Goal: Transaction & Acquisition: Subscribe to service/newsletter

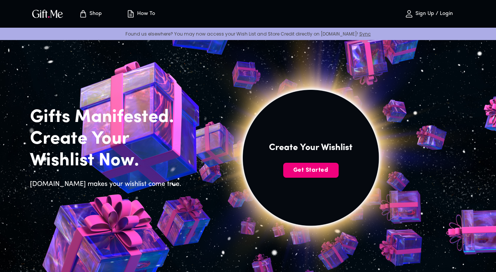
click at [313, 169] on span "Get Started" at bounding box center [310, 170] width 55 height 8
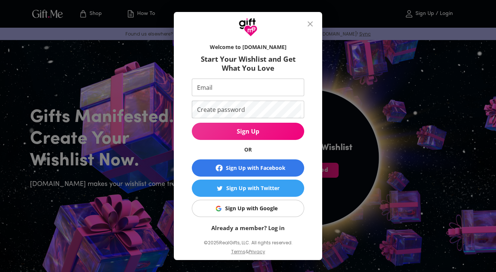
click at [268, 215] on button "Sign Up with Google" at bounding box center [248, 208] width 112 height 17
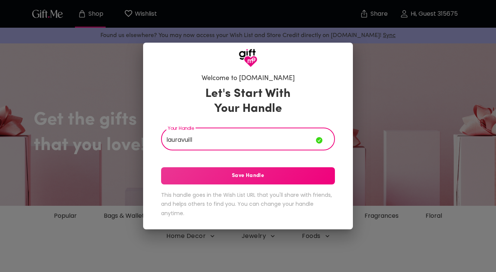
type input "lauravuill"
click at [270, 179] on span "Save Handle" at bounding box center [248, 176] width 174 height 8
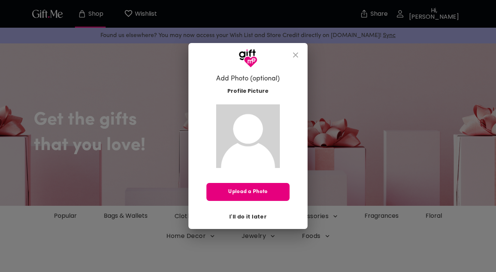
click at [257, 212] on button "I'll do it later" at bounding box center [247, 217] width 43 height 13
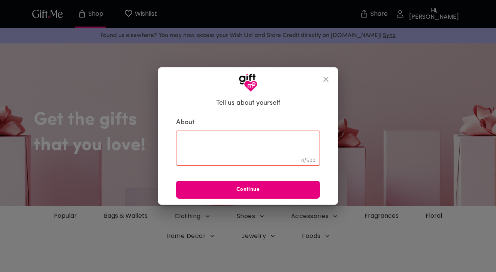
click at [272, 158] on textarea at bounding box center [247, 148] width 133 height 21
click at [324, 81] on icon "close" at bounding box center [325, 79] width 5 height 5
